Goal: Check status: Check status

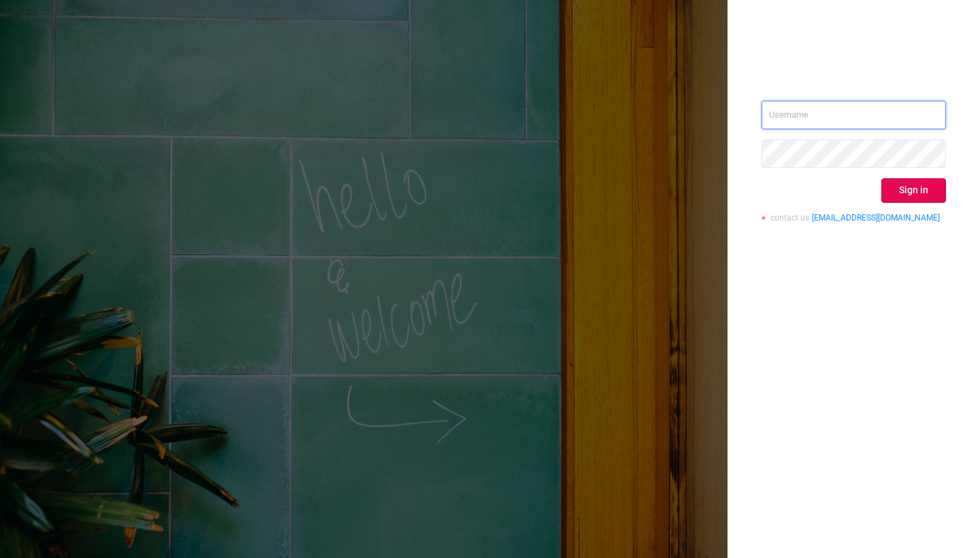
type input "[PERSON_NAME][EMAIL_ADDRESS][DOMAIN_NAME]"
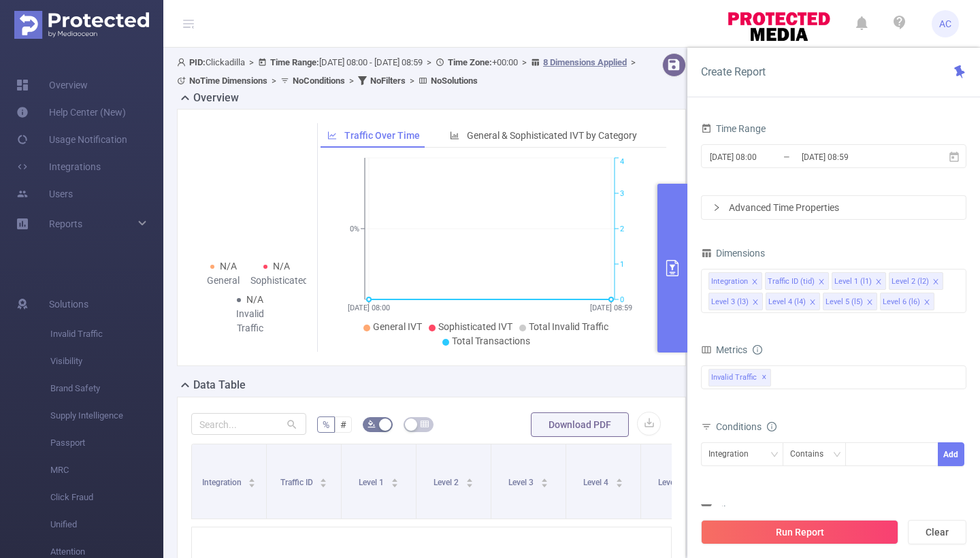
click at [439, 62] on span "PID: Clickadilla > Time Range: [DATE] 08:00 - [DATE] 08:59 > Time Zone: +00:00 …" at bounding box center [408, 71] width 463 height 29
click at [436, 61] on span ">" at bounding box center [429, 62] width 13 height 10
click at [930, 528] on button "Clear" at bounding box center [937, 532] width 59 height 25
click at [753, 158] on input "[DATE] 08:00" at bounding box center [764, 157] width 110 height 18
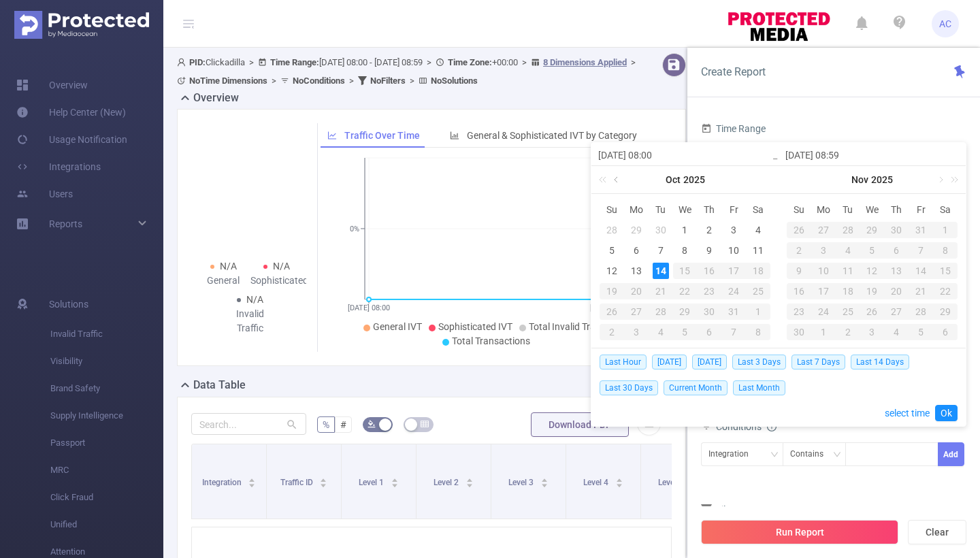
click at [615, 182] on link at bounding box center [617, 179] width 12 height 27
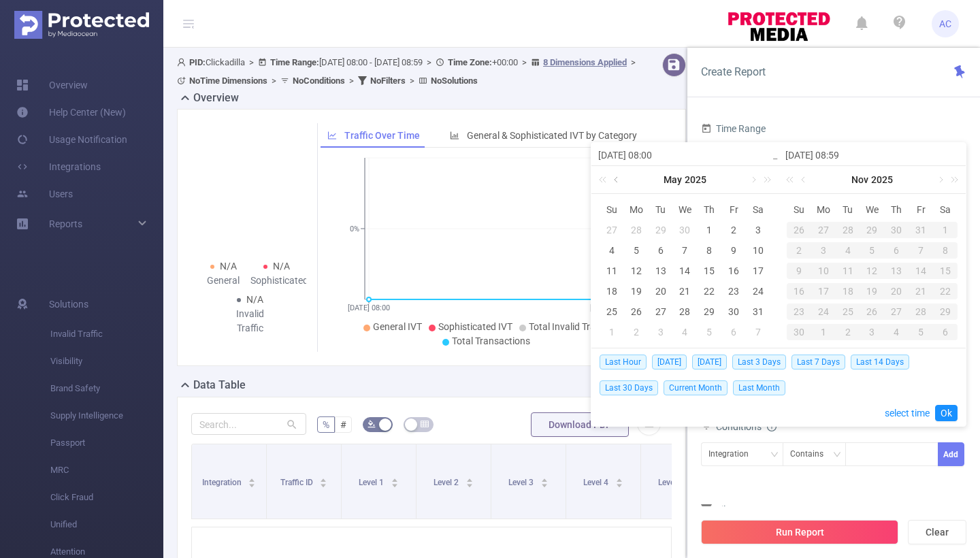
click at [615, 182] on link at bounding box center [617, 179] width 12 height 27
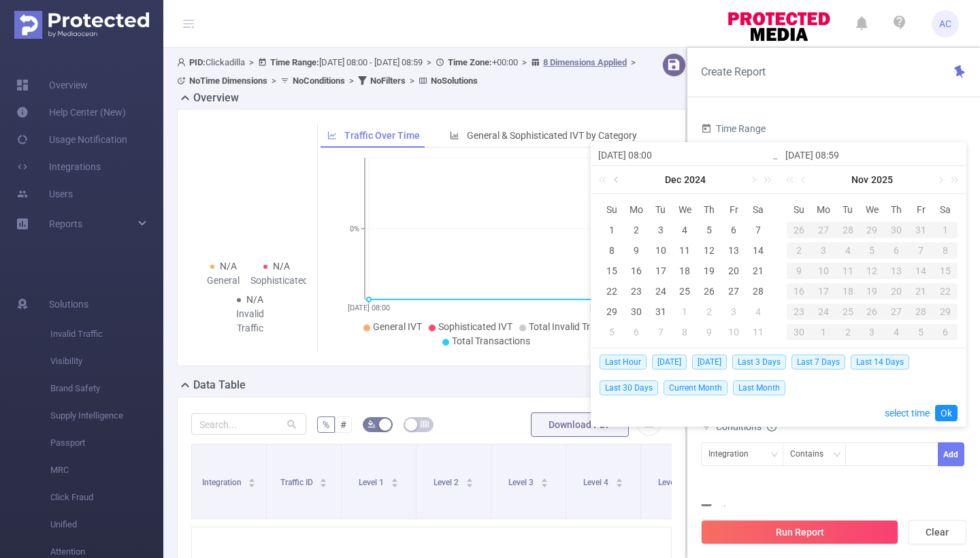
click at [615, 182] on link at bounding box center [617, 179] width 12 height 27
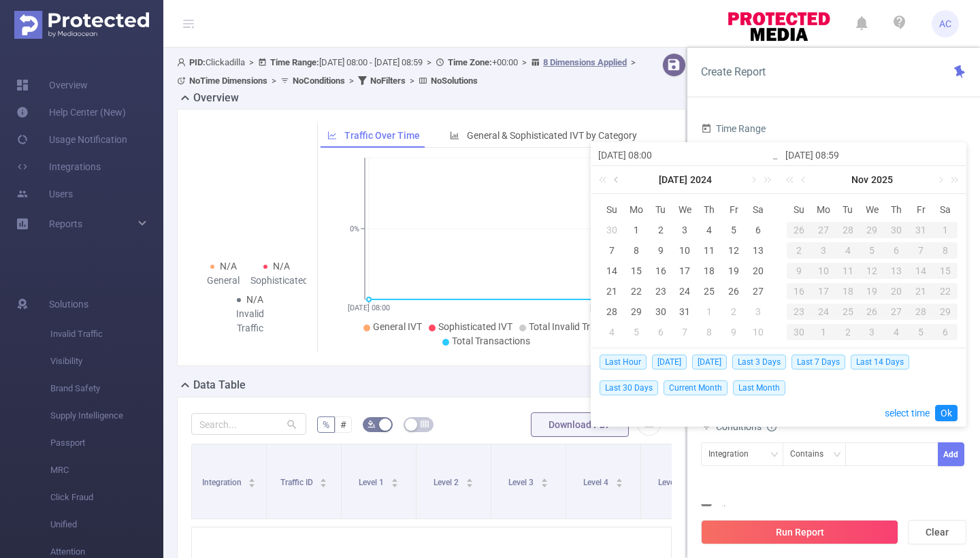
click at [615, 182] on link at bounding box center [617, 179] width 12 height 27
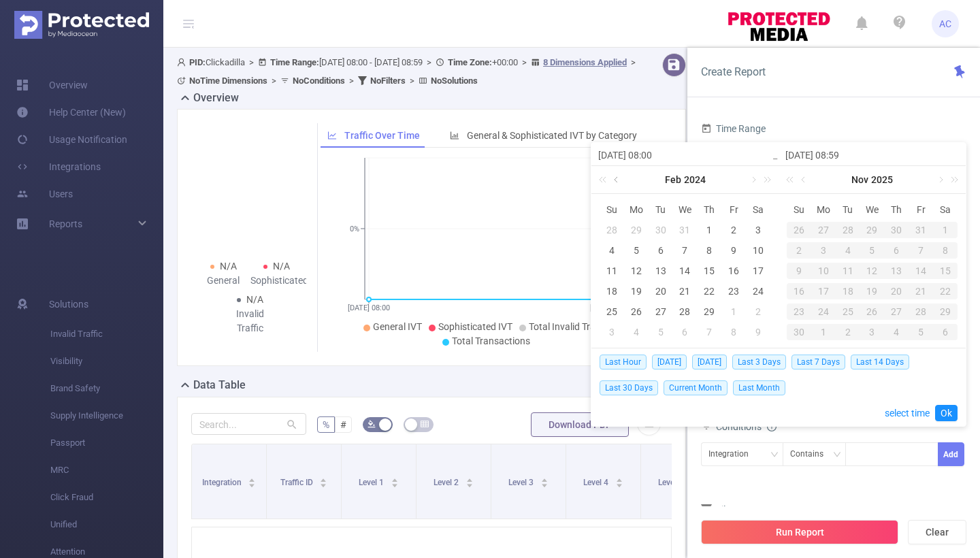
click at [615, 182] on link at bounding box center [617, 179] width 12 height 27
click at [635, 226] on div "1" at bounding box center [636, 230] width 16 height 16
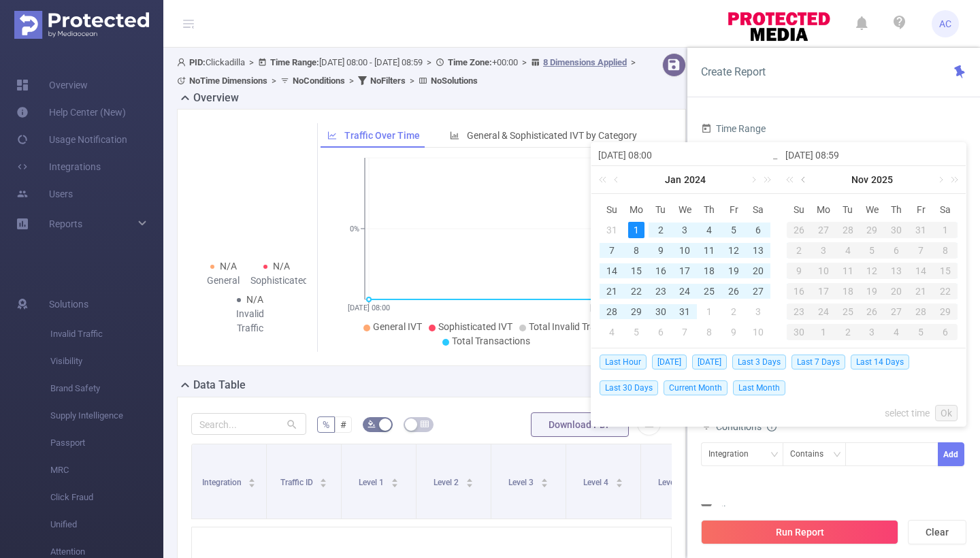
click at [804, 184] on link at bounding box center [804, 179] width 12 height 27
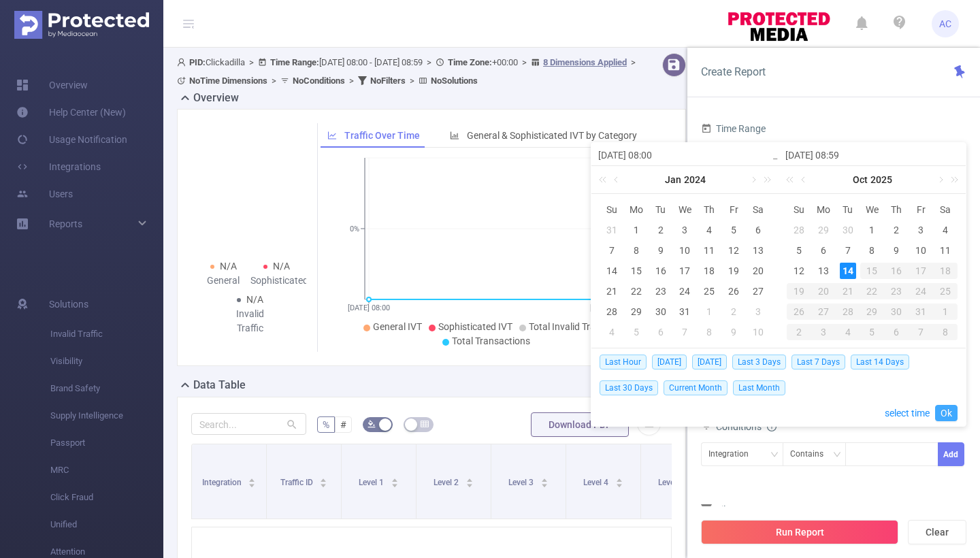
click at [954, 412] on link "Ok" at bounding box center [946, 413] width 22 height 16
